Goal: Use online tool/utility: Use online tool/utility

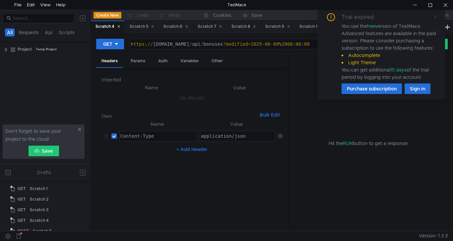
click at [435, 17] on icon at bounding box center [435, 16] width 3 height 3
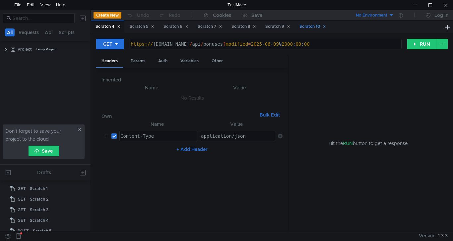
click at [314, 29] on div "Scratch 10" at bounding box center [312, 26] width 27 height 7
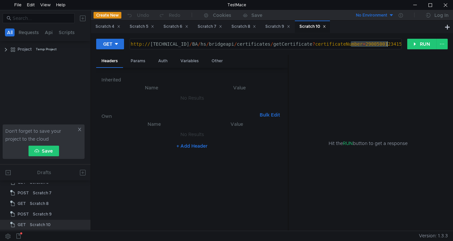
drag, startPoint x: 352, startPoint y: 42, endPoint x: 388, endPoint y: 44, distance: 36.5
click at [388, 44] on div "http:// [TECHNICAL_ID] / BA / hs / bridgeapi / certificates / getCertificate ? …" at bounding box center [264, 49] width 271 height 16
paste textarea "523"
click at [425, 46] on button "RUN" at bounding box center [422, 44] width 30 height 11
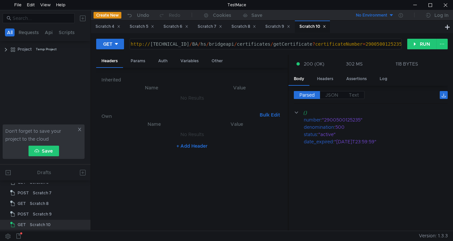
click at [366, 43] on div "http:// [TECHNICAL_ID] / BA / hs / bridgeapi / certificates / getCertificate ? …" at bounding box center [264, 49] width 271 height 16
paste textarea "1000138626"
type textarea "[URL][TECHNICAL_ID]"
click at [427, 45] on button "RUN" at bounding box center [422, 44] width 30 height 11
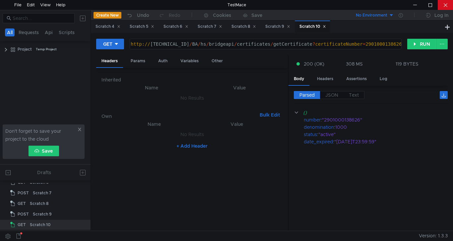
click at [450, 4] on div at bounding box center [445, 5] width 15 height 10
